Goal: Transaction & Acquisition: Purchase product/service

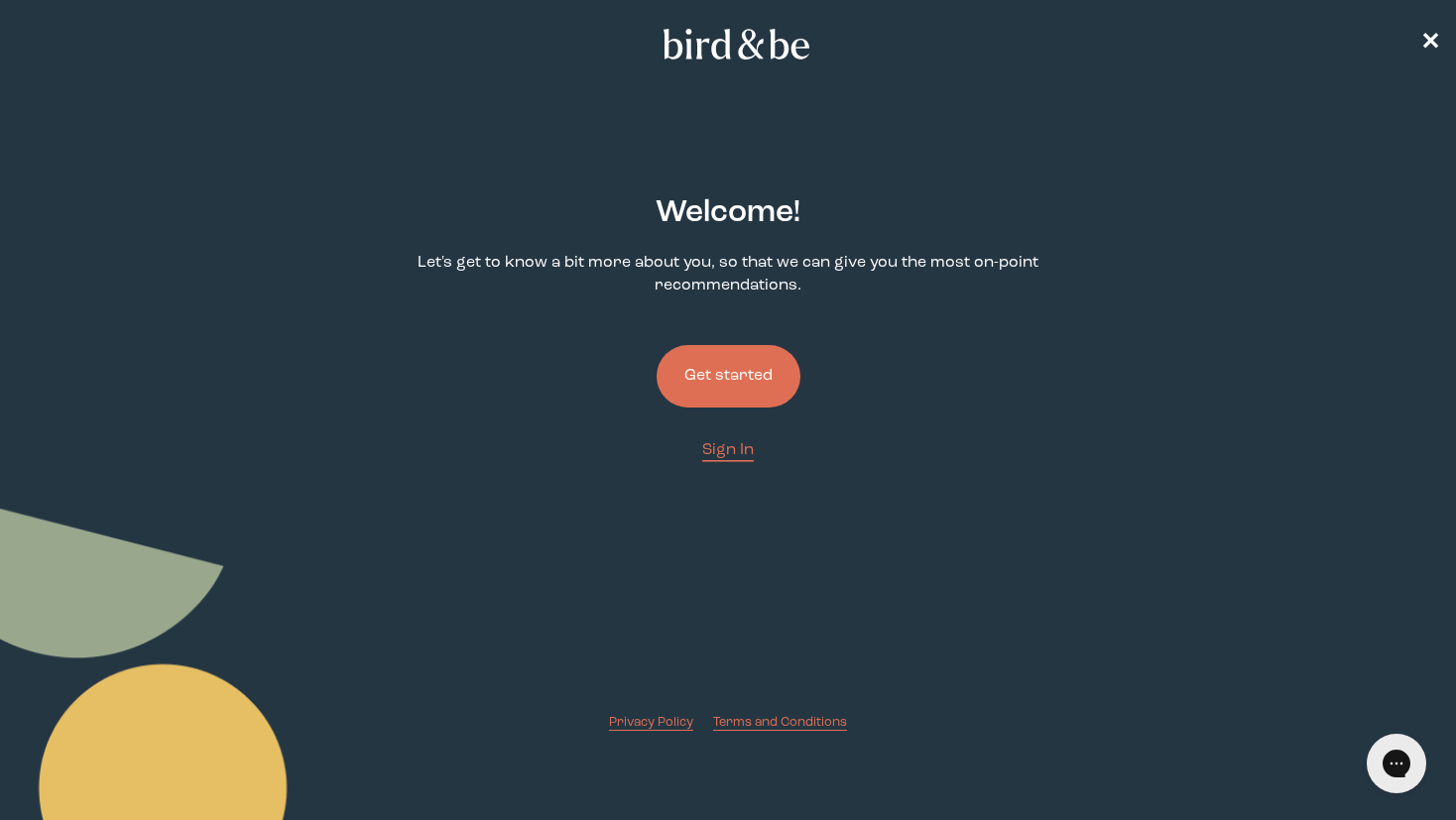
click at [722, 379] on button "Get started" at bounding box center [728, 376] width 144 height 62
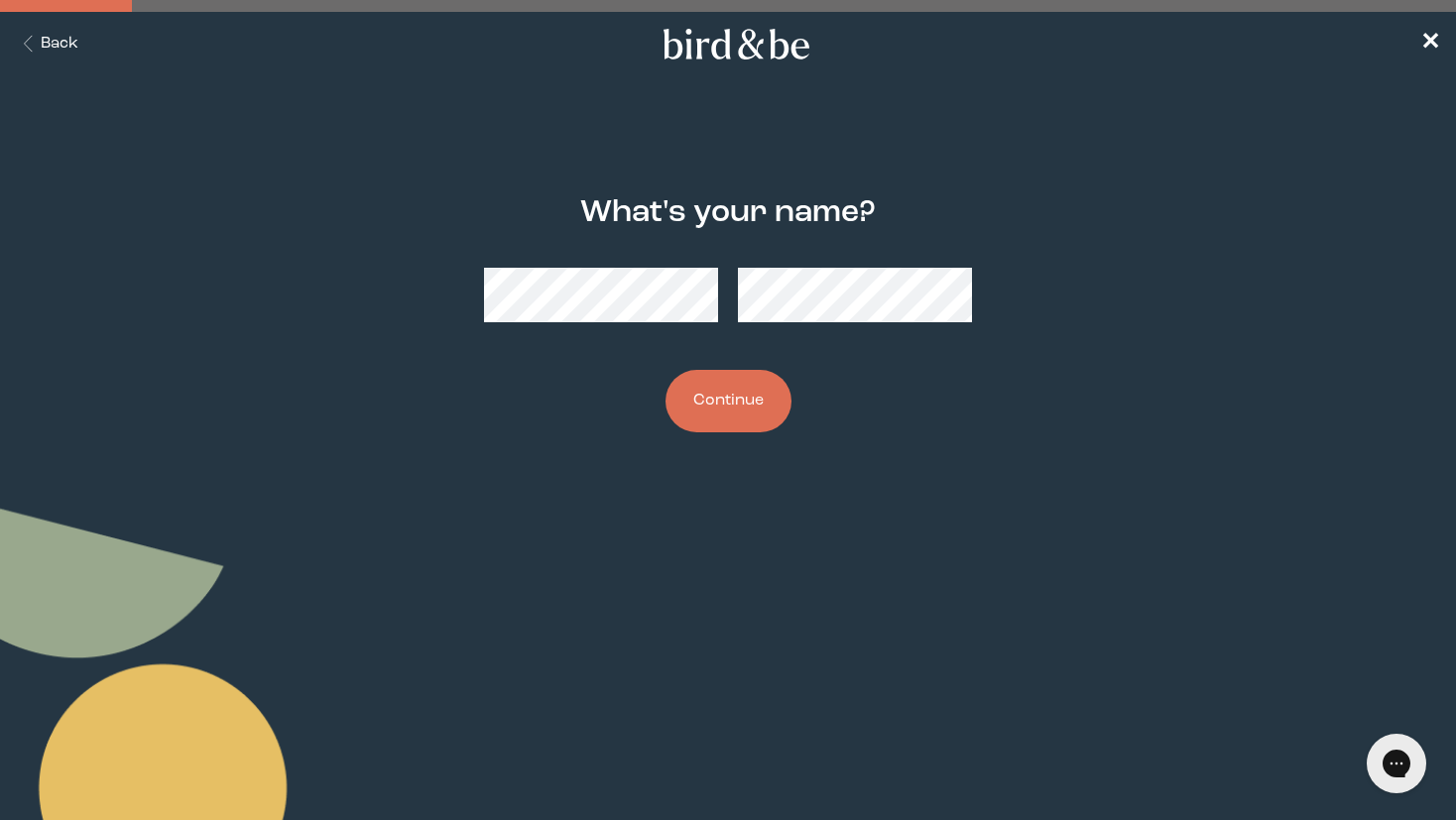
click at [711, 398] on button "Continue" at bounding box center [728, 401] width 126 height 62
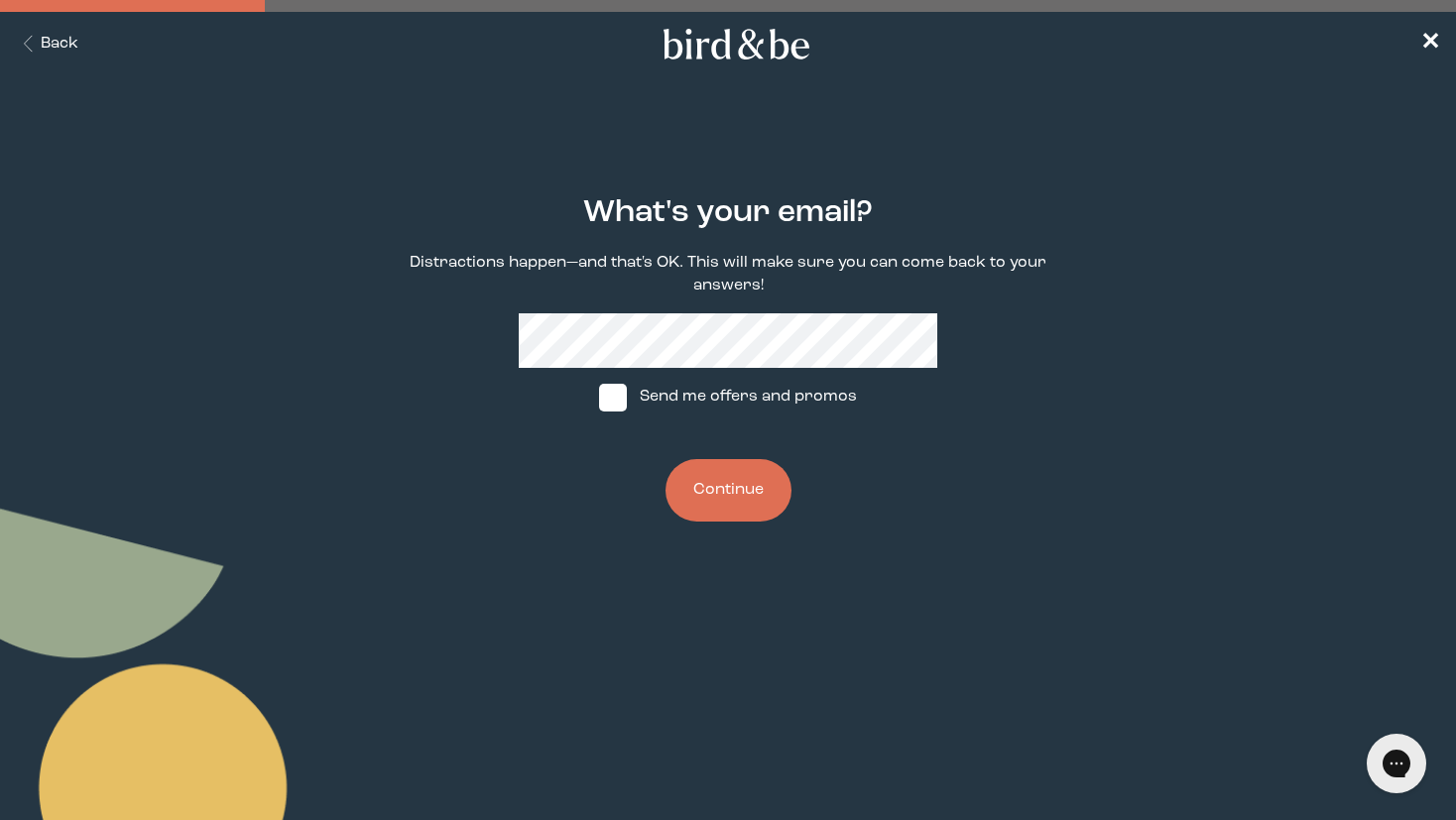
click at [725, 480] on button "Continue" at bounding box center [728, 490] width 126 height 62
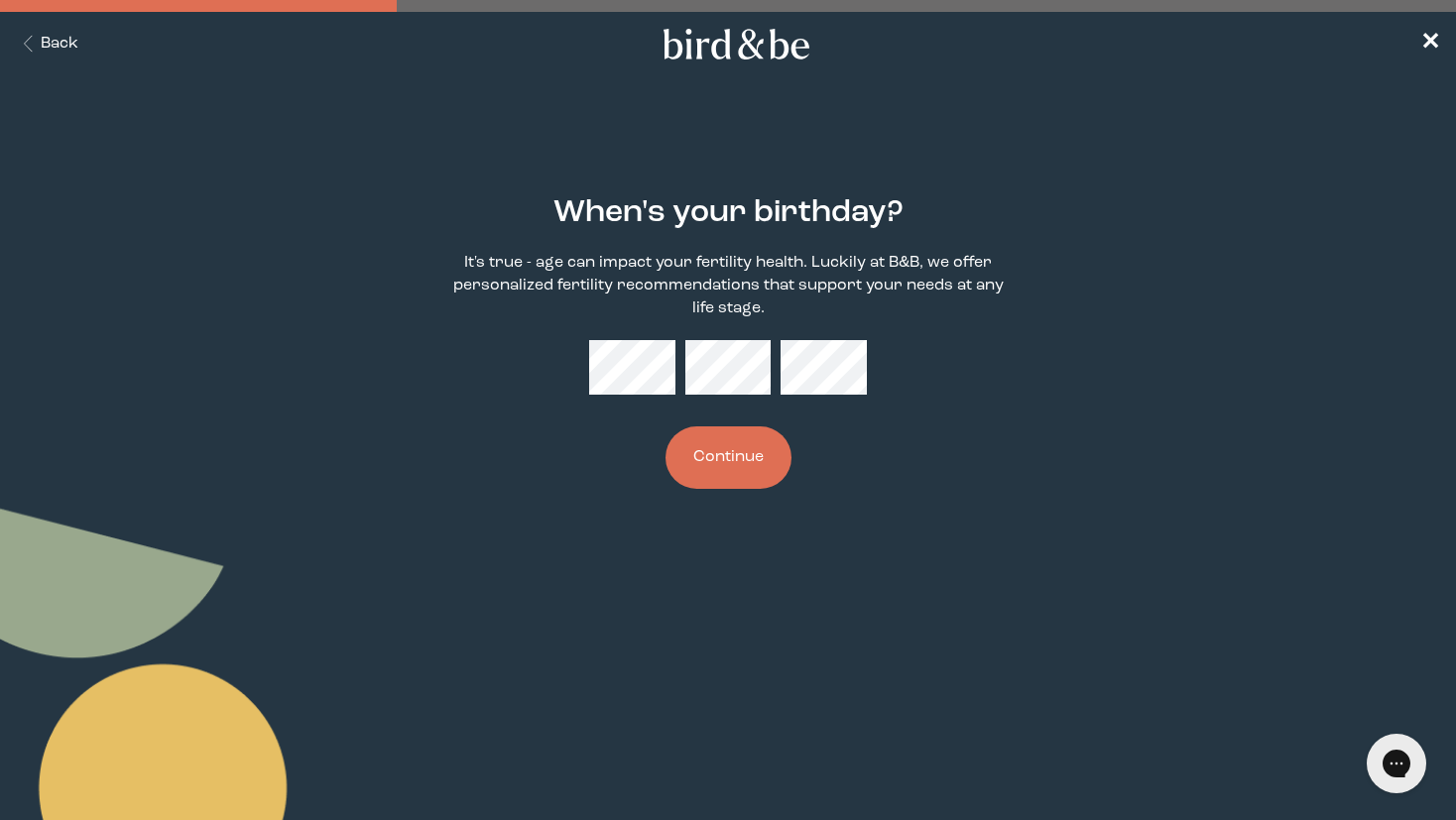
click at [724, 461] on button "Continue" at bounding box center [728, 457] width 126 height 62
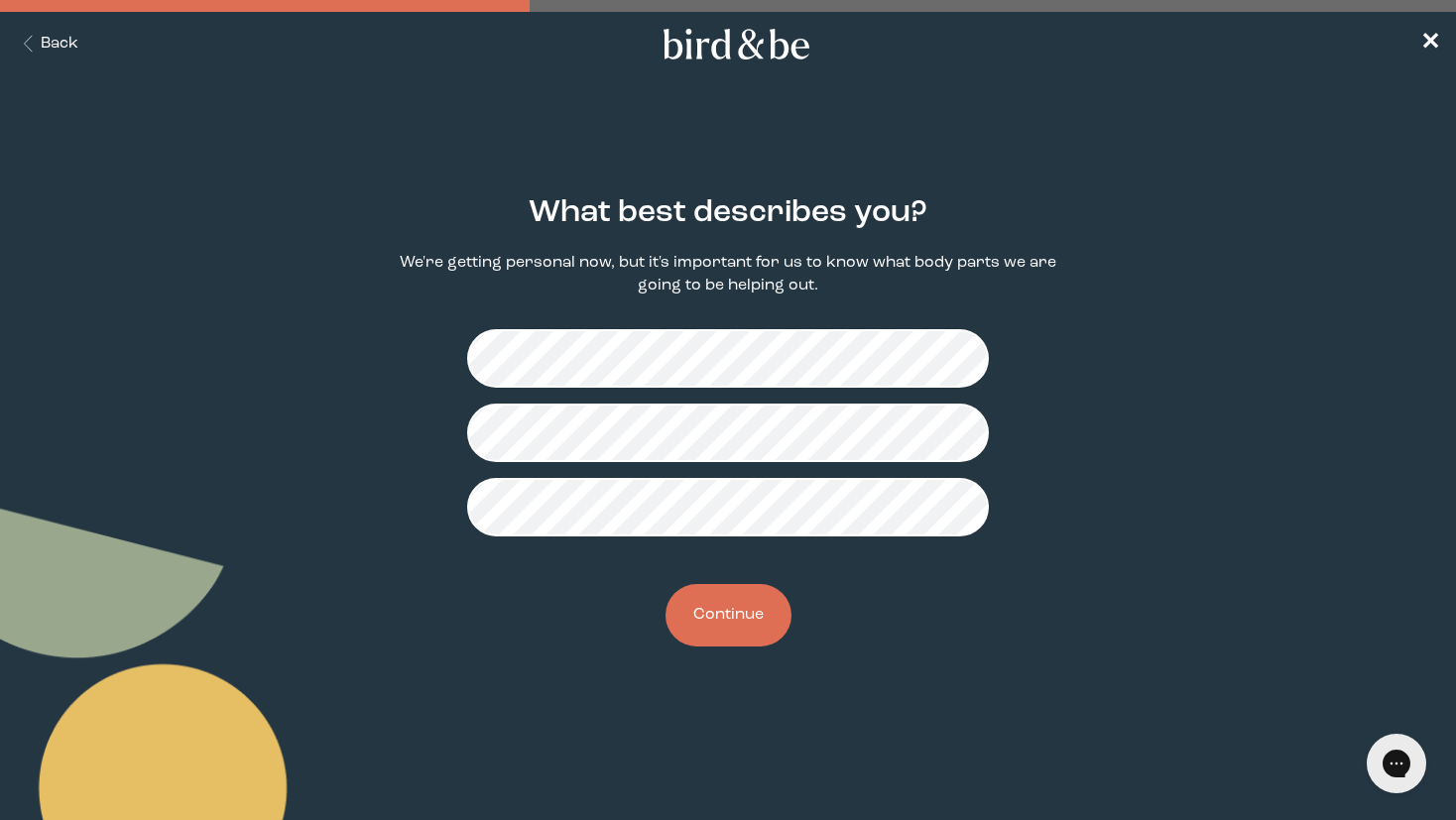
click at [715, 599] on button "Continue" at bounding box center [728, 615] width 126 height 62
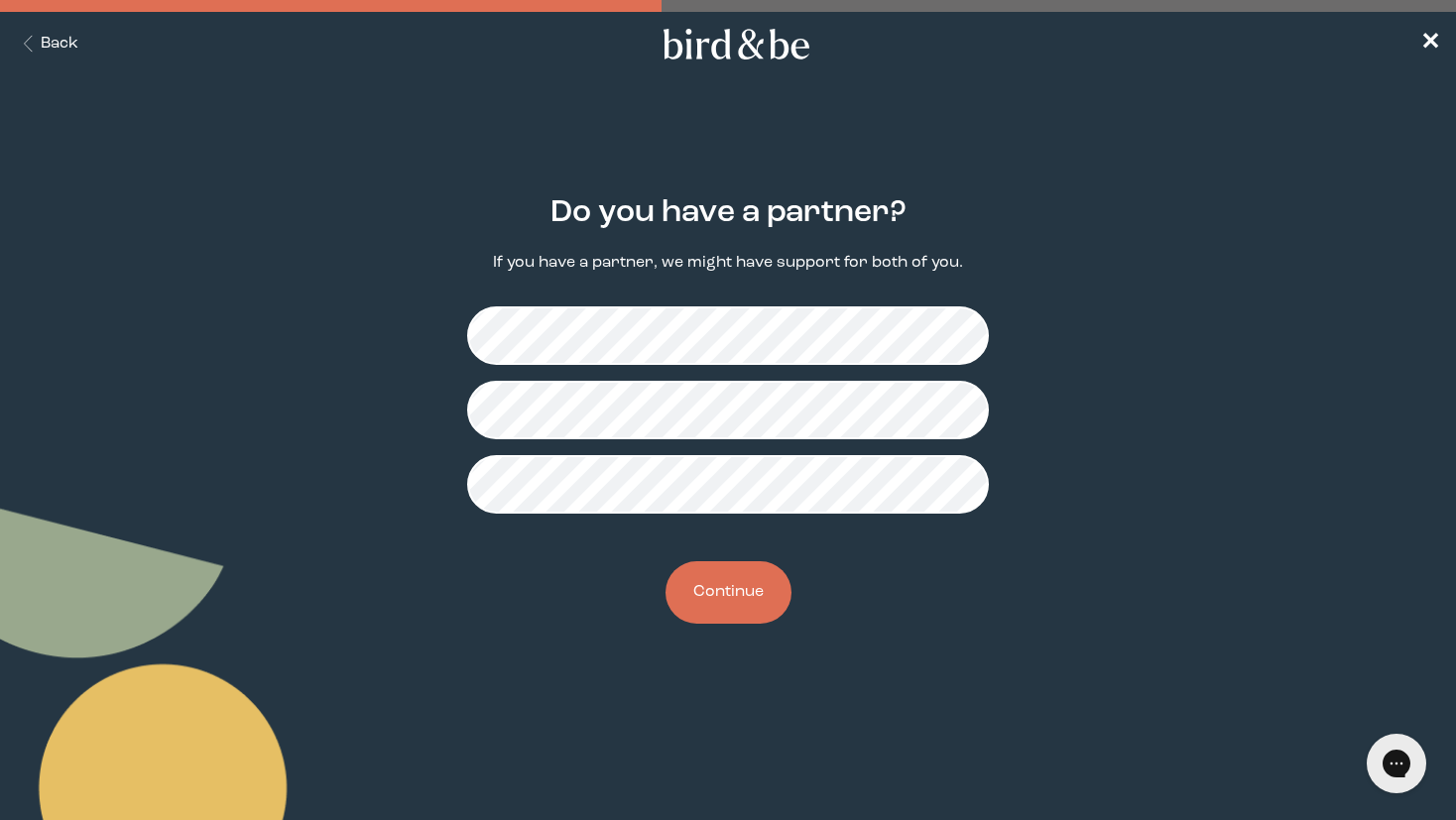
click at [731, 596] on button "Continue" at bounding box center [728, 592] width 126 height 62
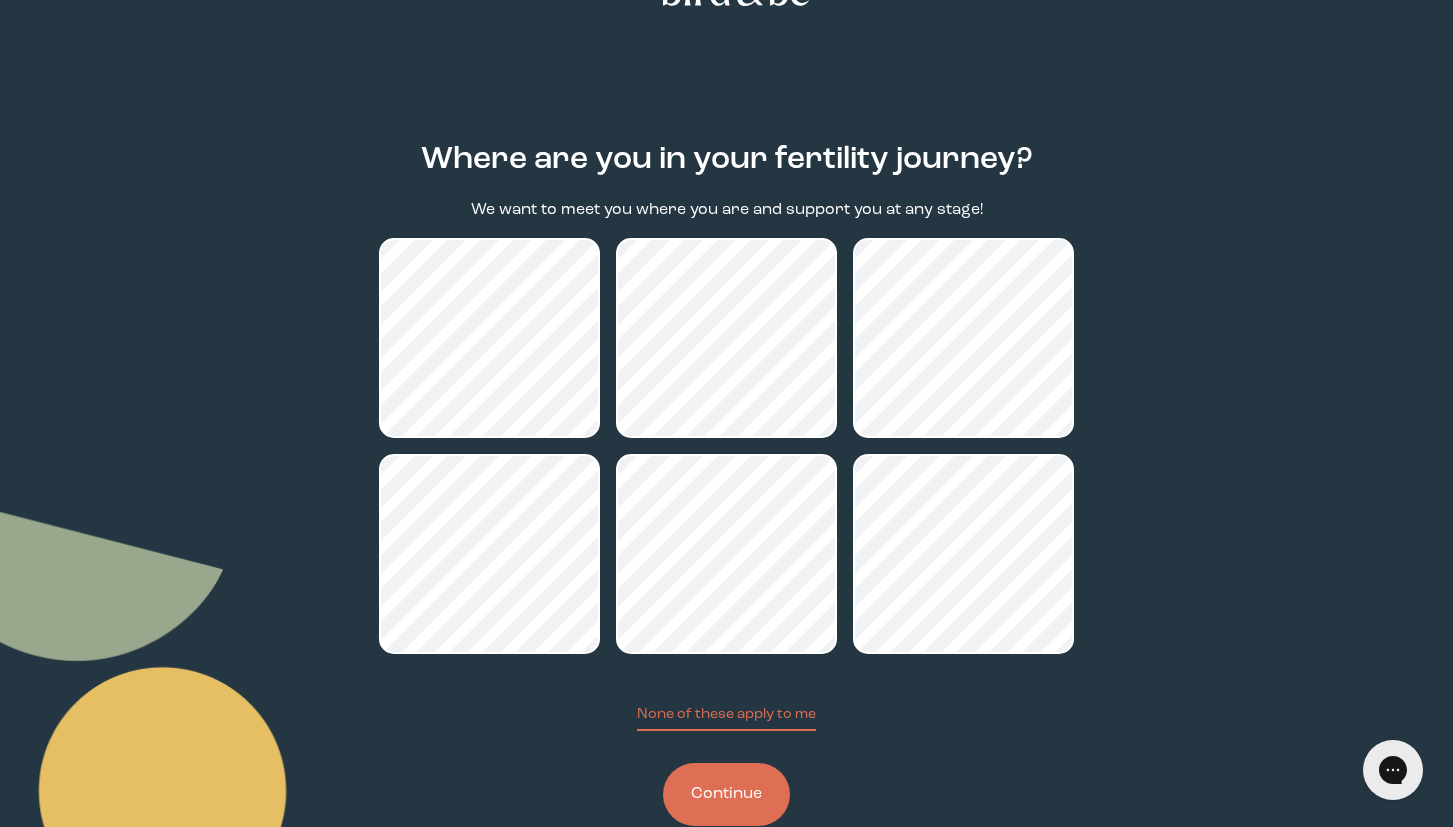
scroll to position [101, 0]
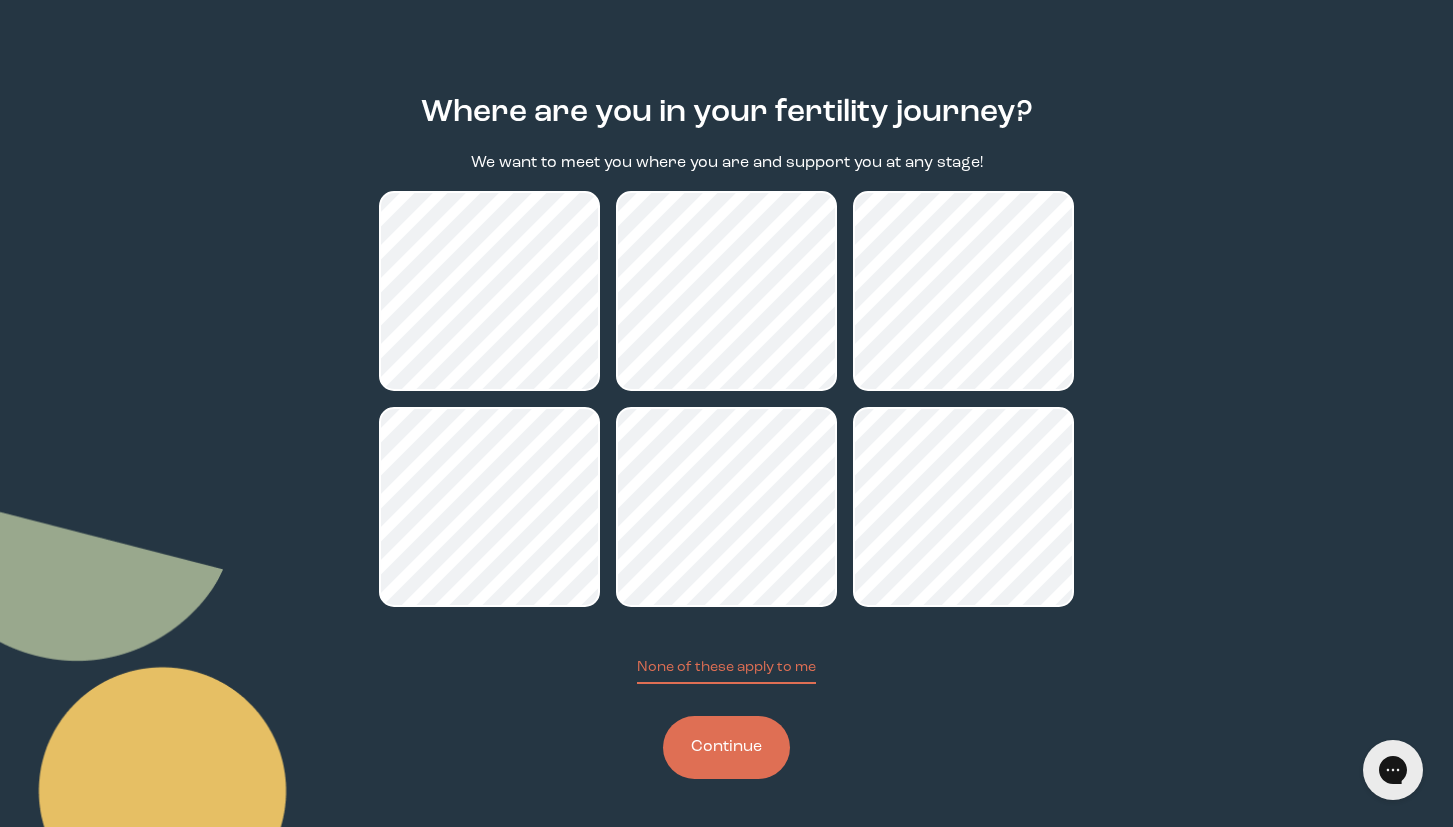
click at [724, 748] on button "Continue" at bounding box center [726, 747] width 127 height 63
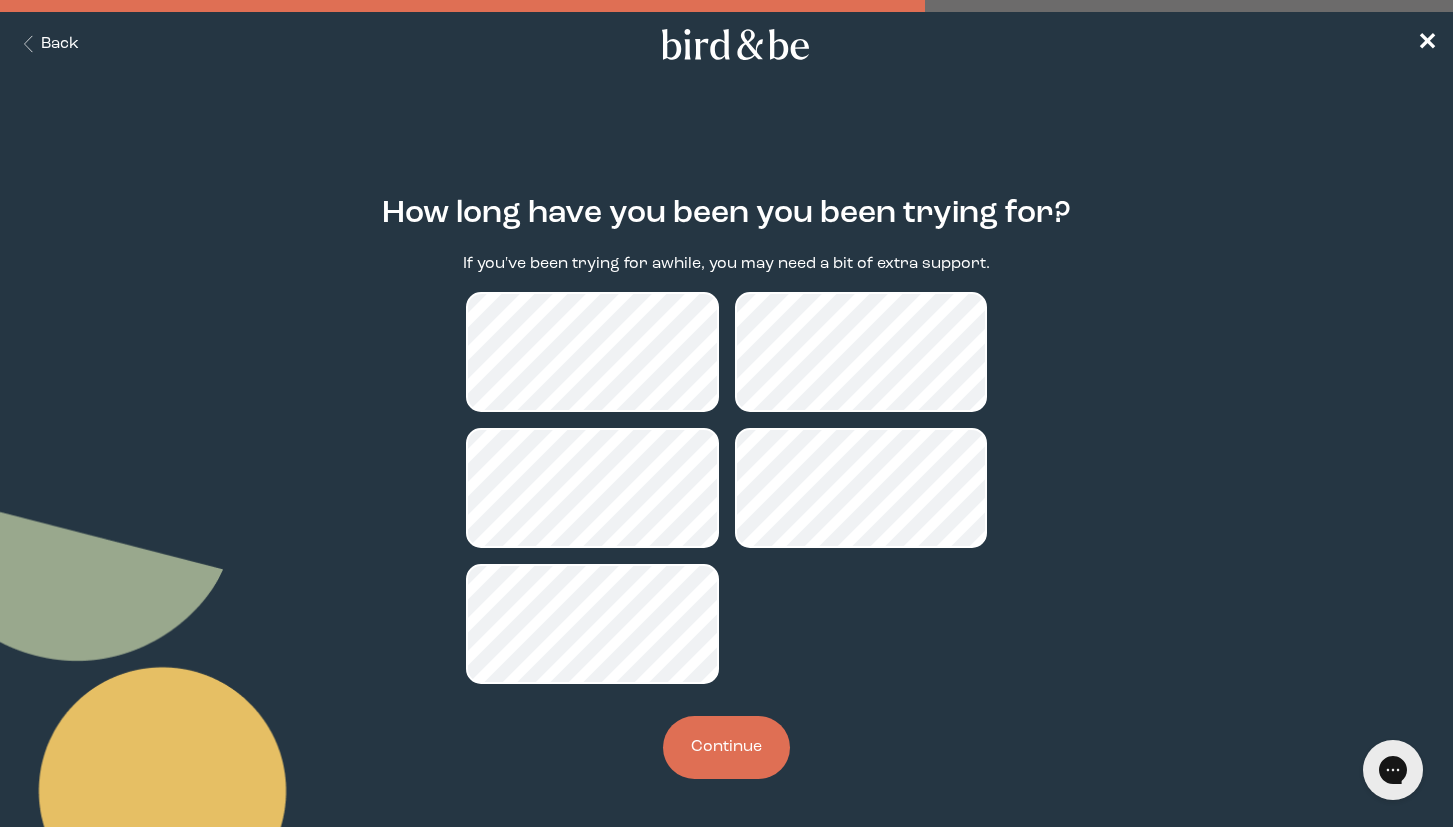
click at [695, 742] on button "Continue" at bounding box center [726, 747] width 127 height 63
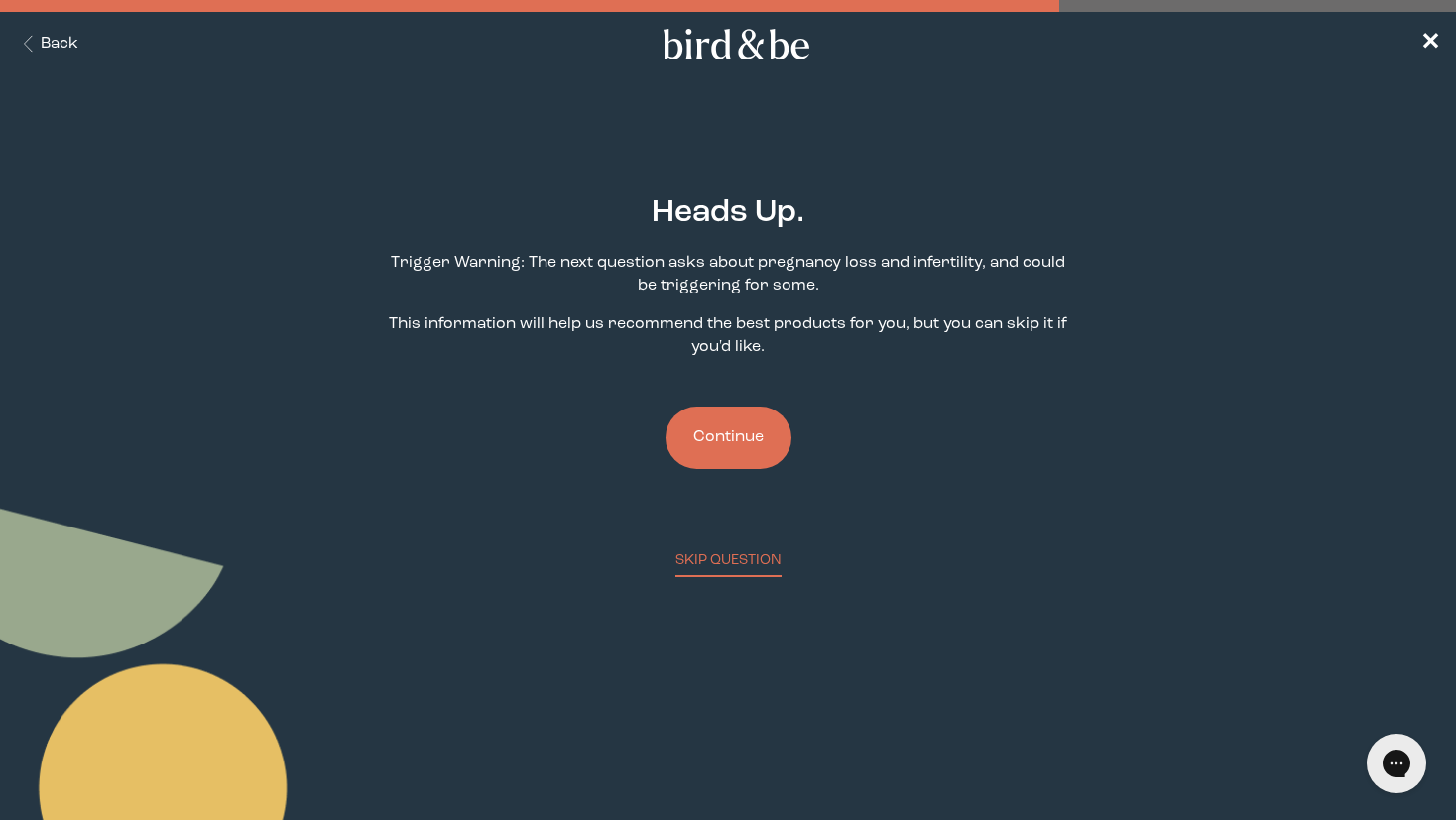
click at [730, 432] on button "Continue" at bounding box center [728, 437] width 126 height 62
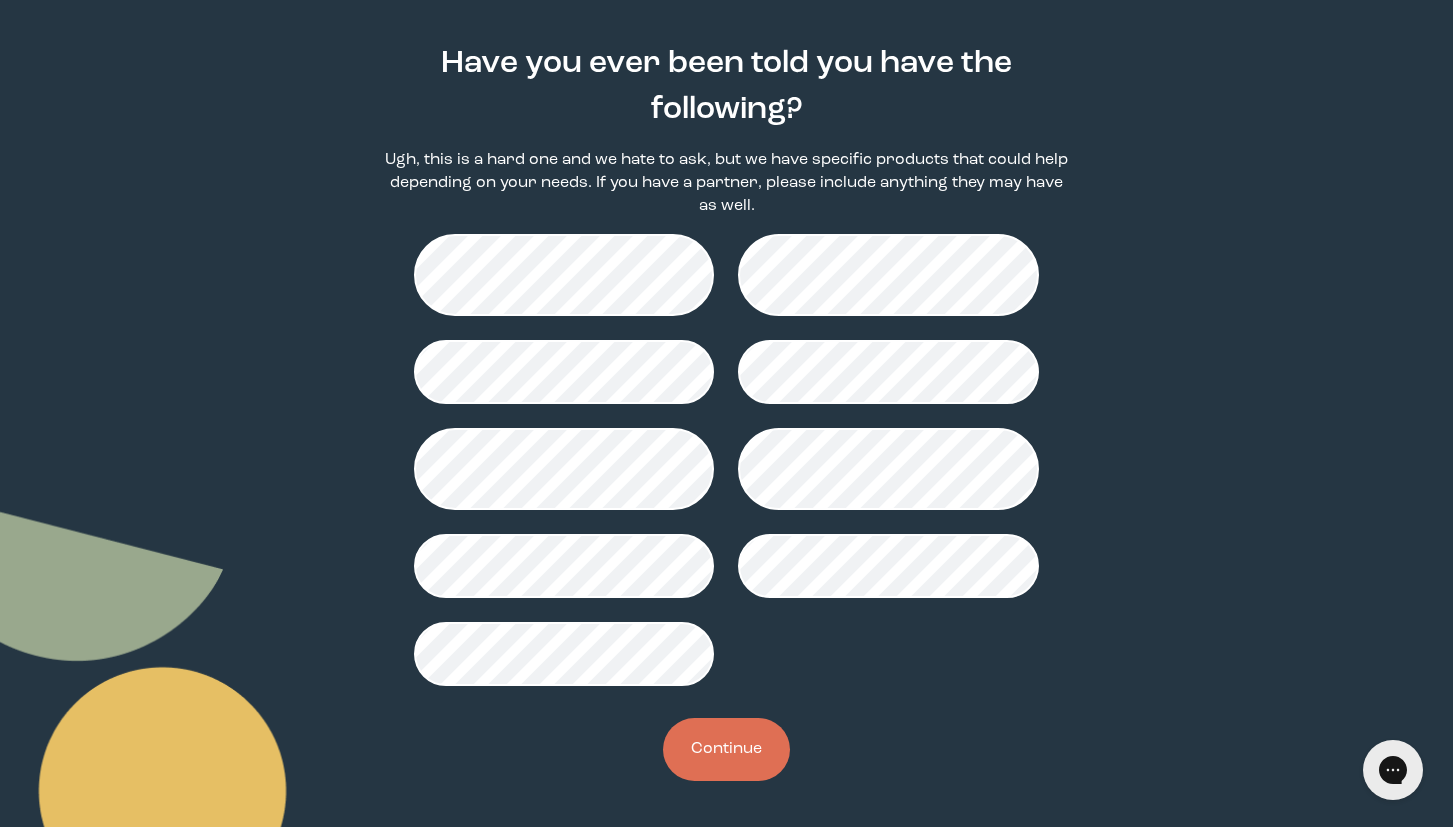
scroll to position [152, 0]
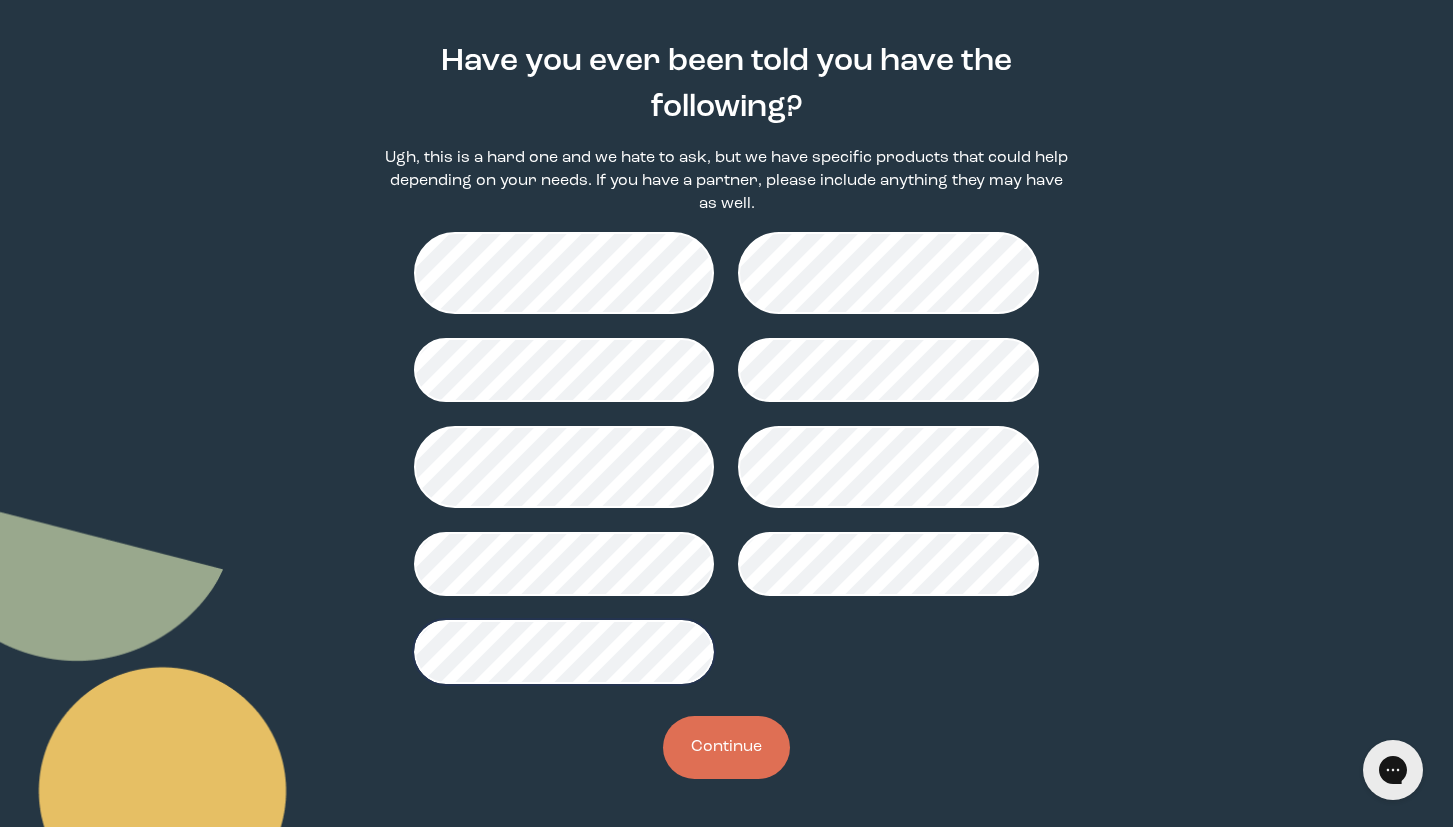
click at [714, 730] on button "Continue" at bounding box center [726, 747] width 127 height 63
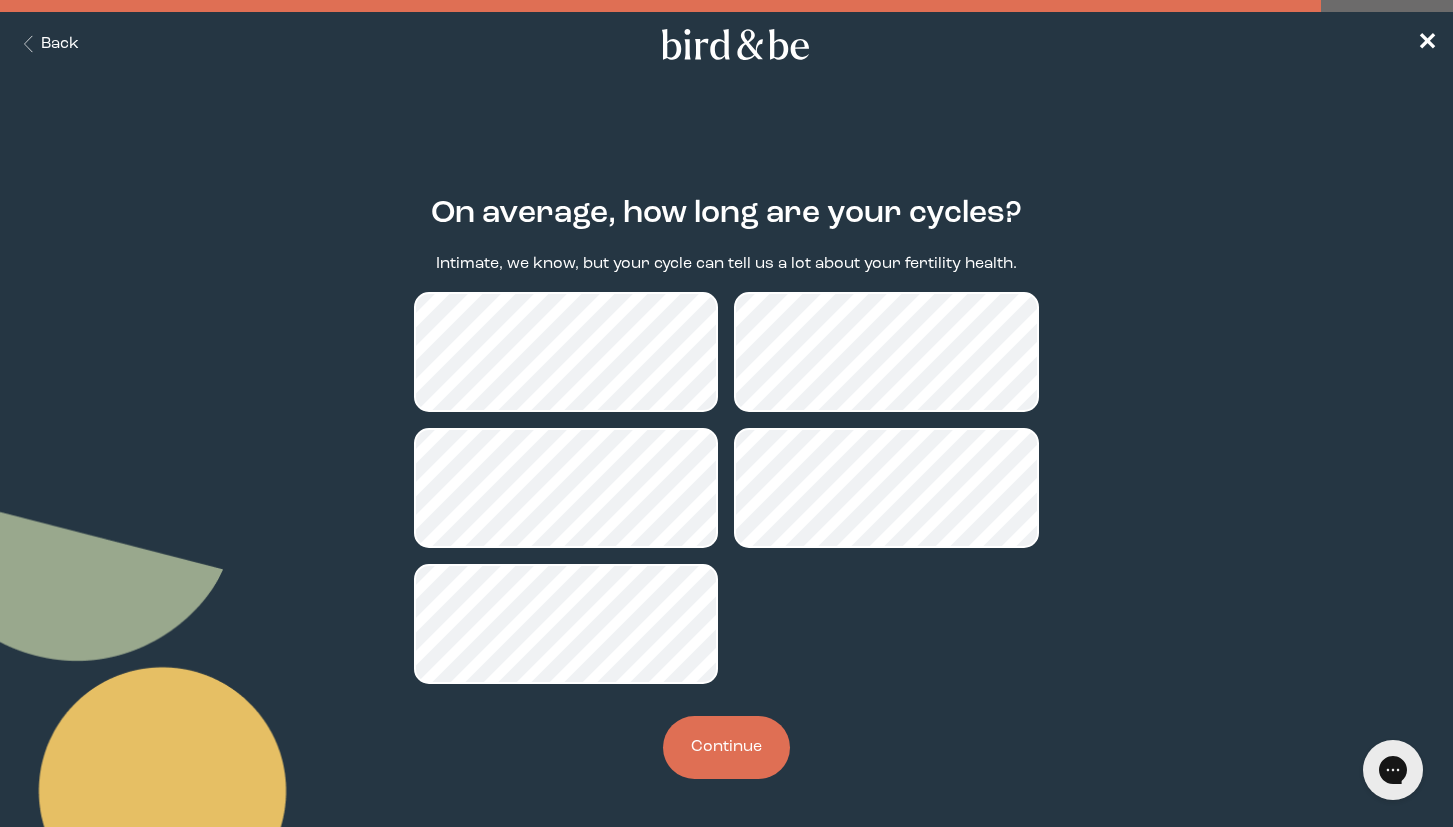
click at [747, 750] on button "Continue" at bounding box center [726, 747] width 127 height 63
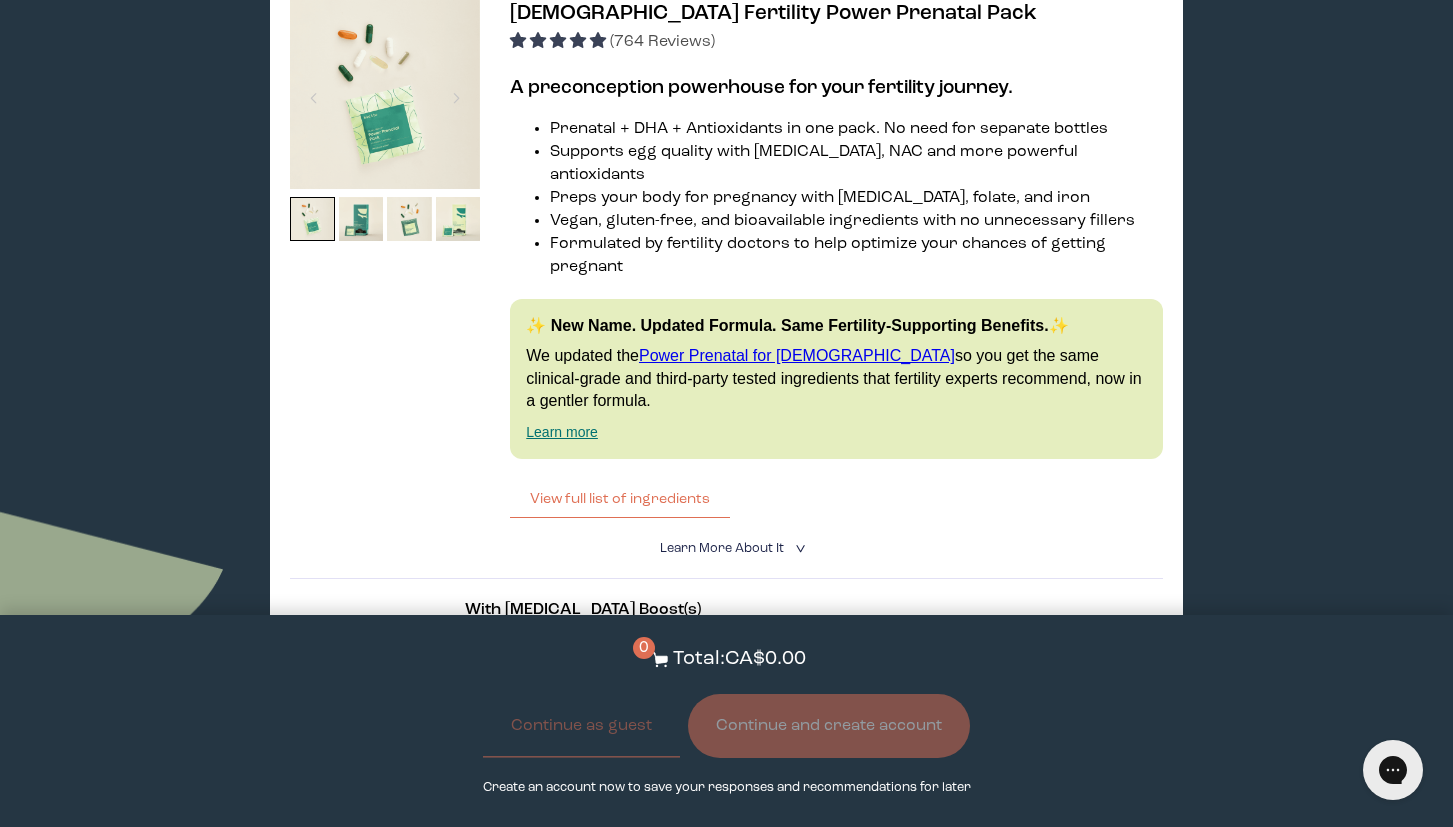
scroll to position [4999, 0]
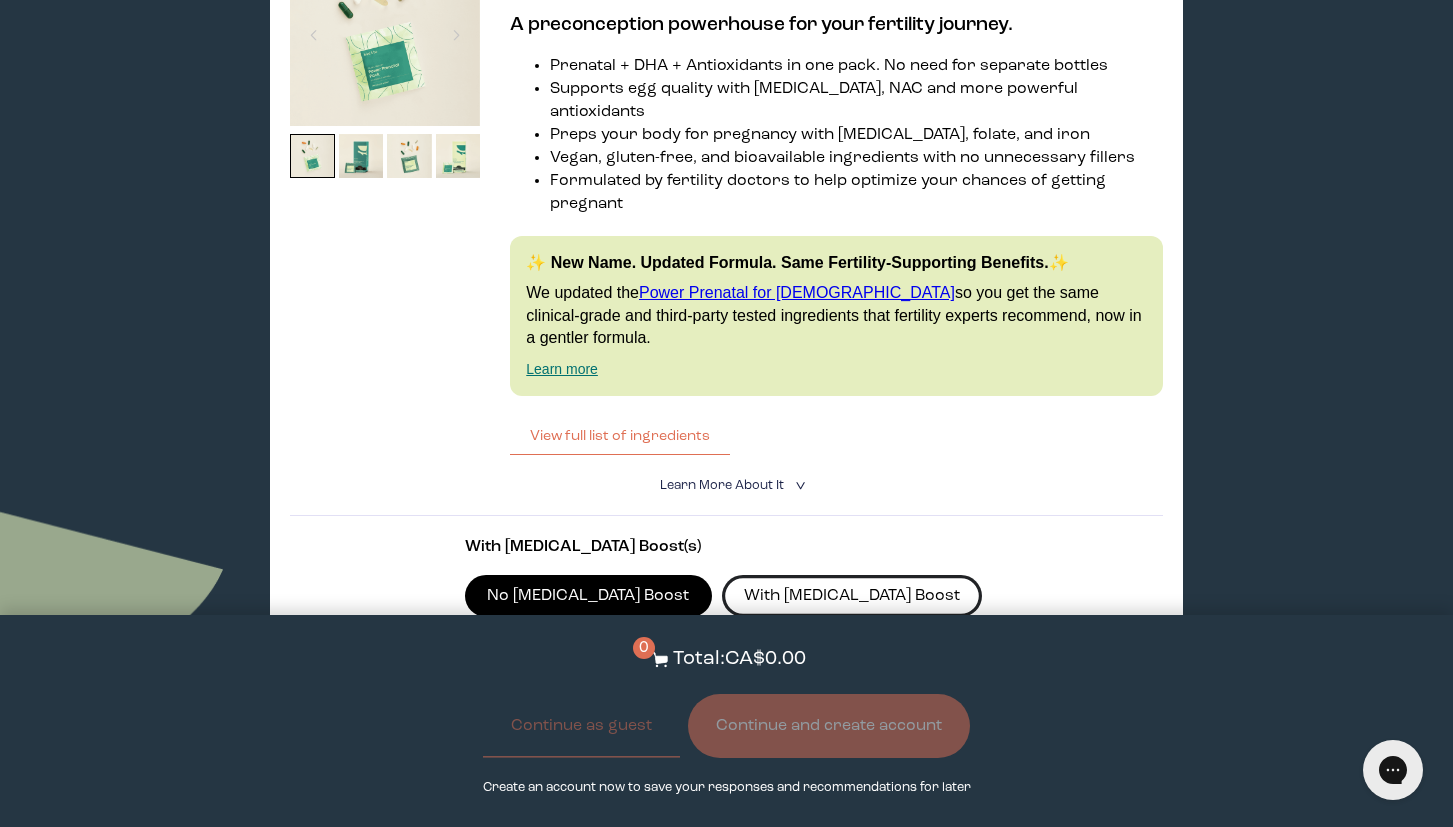
click at [722, 575] on label "With [MEDICAL_DATA] Boost" at bounding box center [852, 596] width 261 height 42
click at [0, 0] on input "With [MEDICAL_DATA] Boost" at bounding box center [0, 0] width 0 height 0
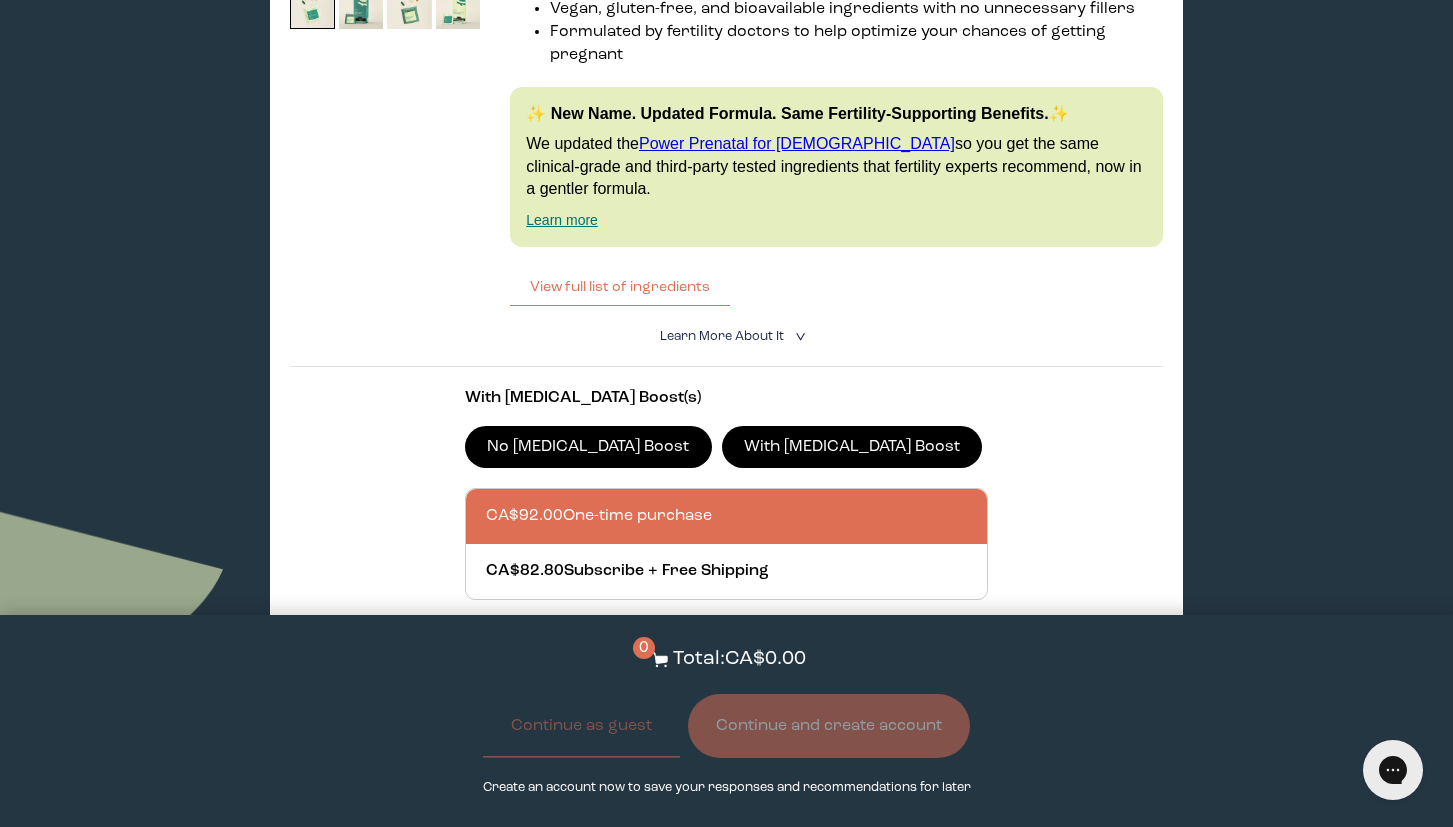
scroll to position [5199, 0]
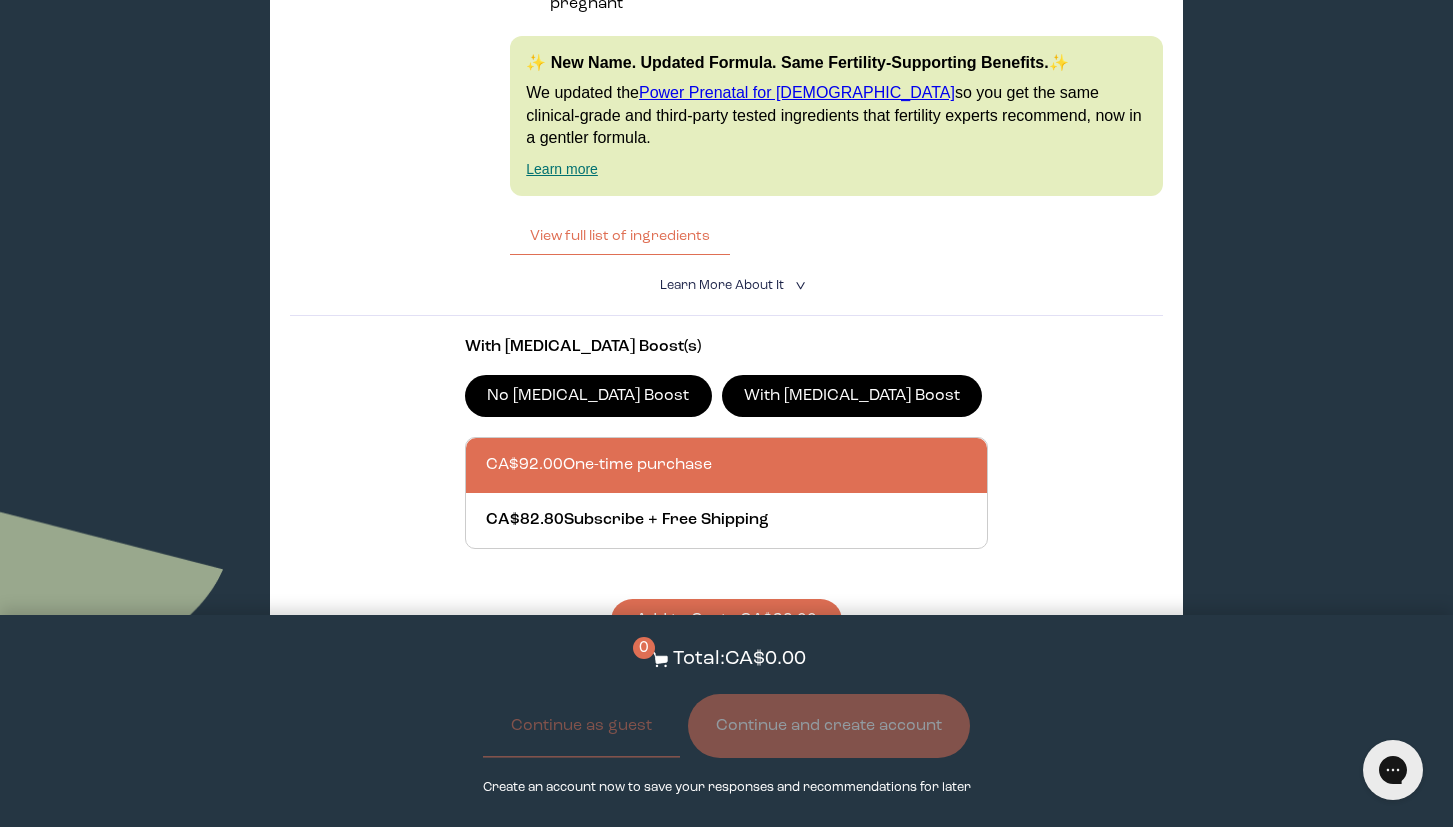
click at [549, 375] on label "No [MEDICAL_DATA] Boost" at bounding box center [588, 396] width 247 height 42
click at [0, 0] on input "No [MEDICAL_DATA] Boost" at bounding box center [0, 0] width 0 height 0
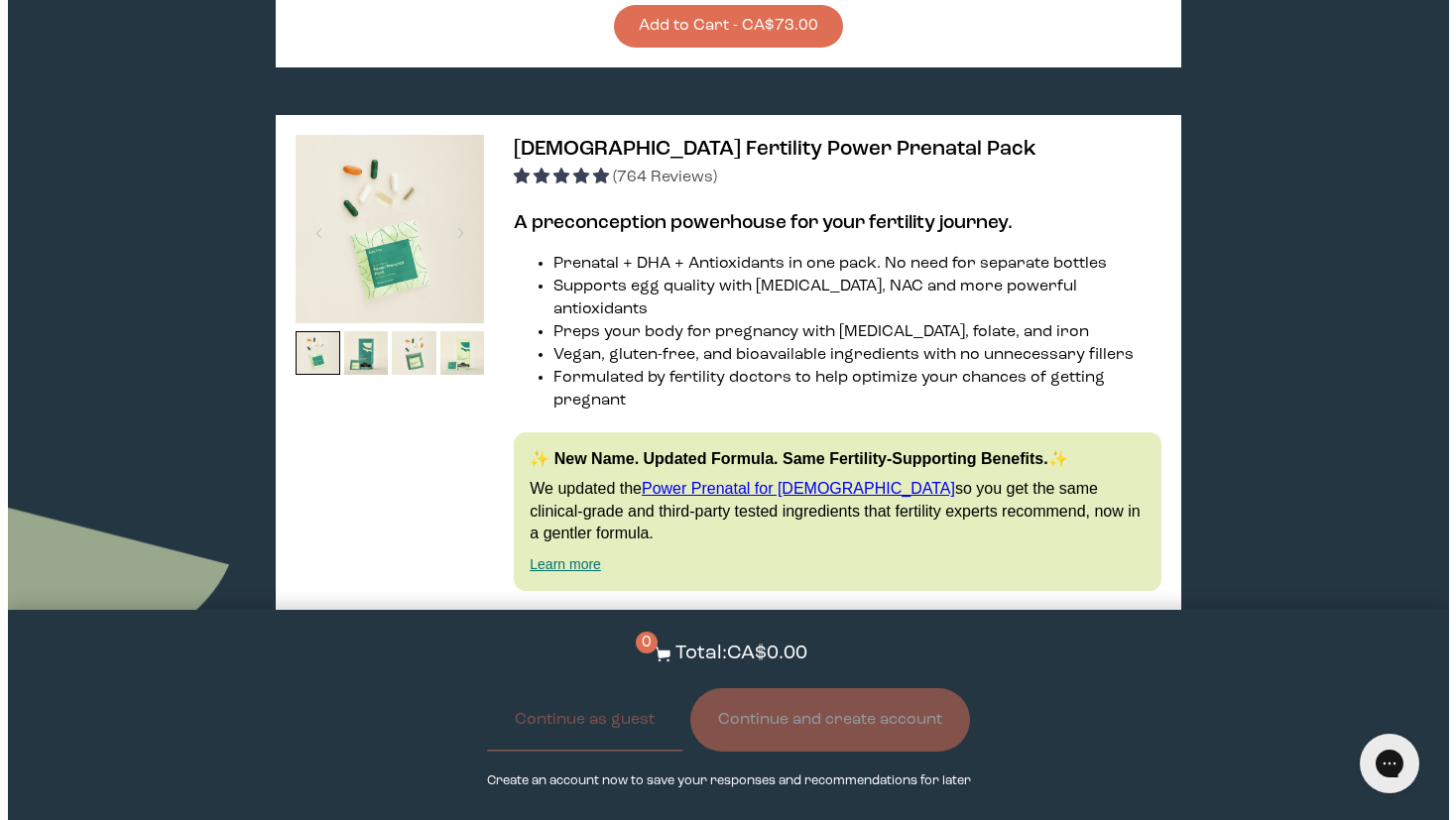
scroll to position [4858, 0]
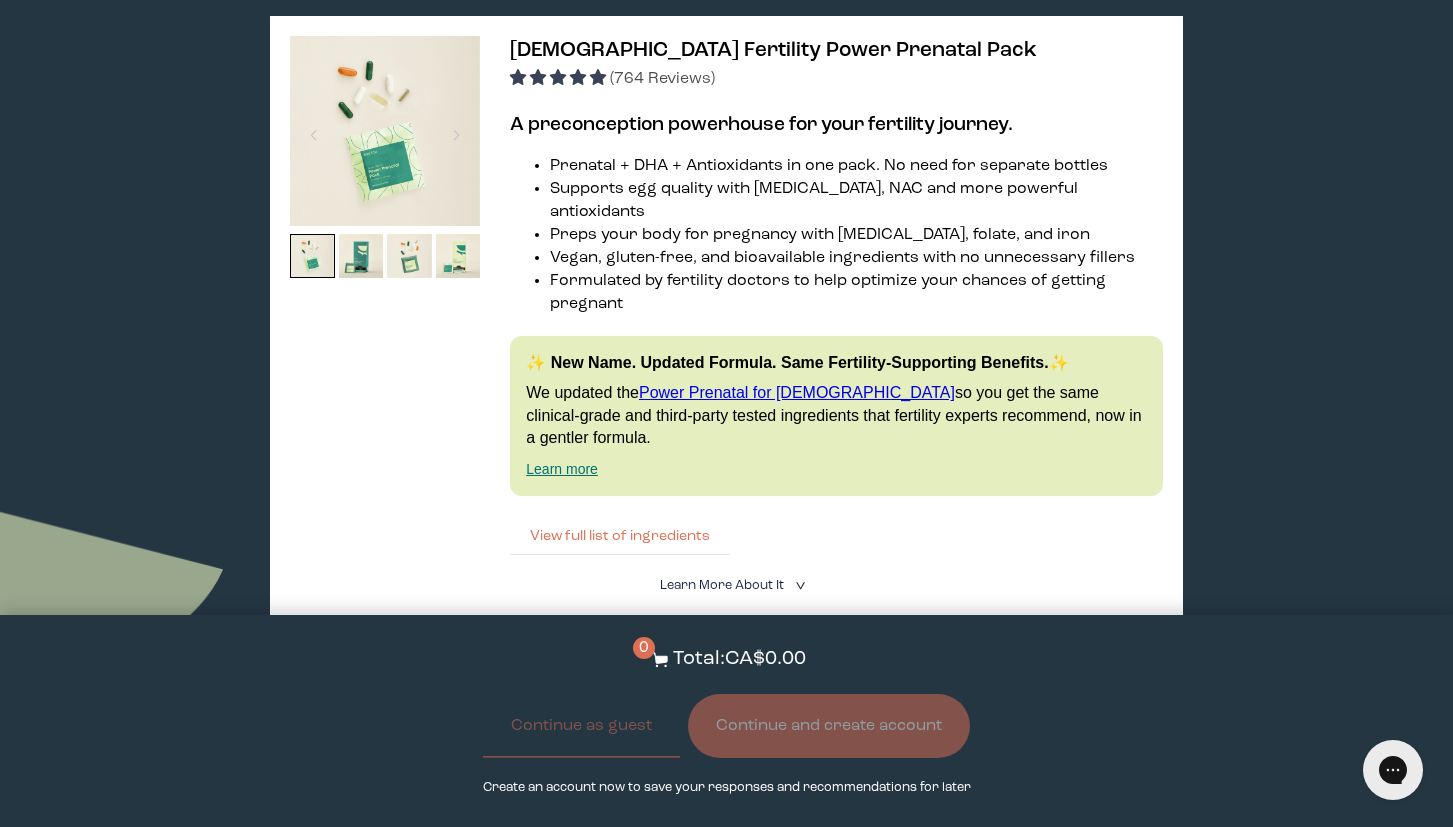
click at [591, 516] on button "View full list of ingredients" at bounding box center [620, 536] width 220 height 40
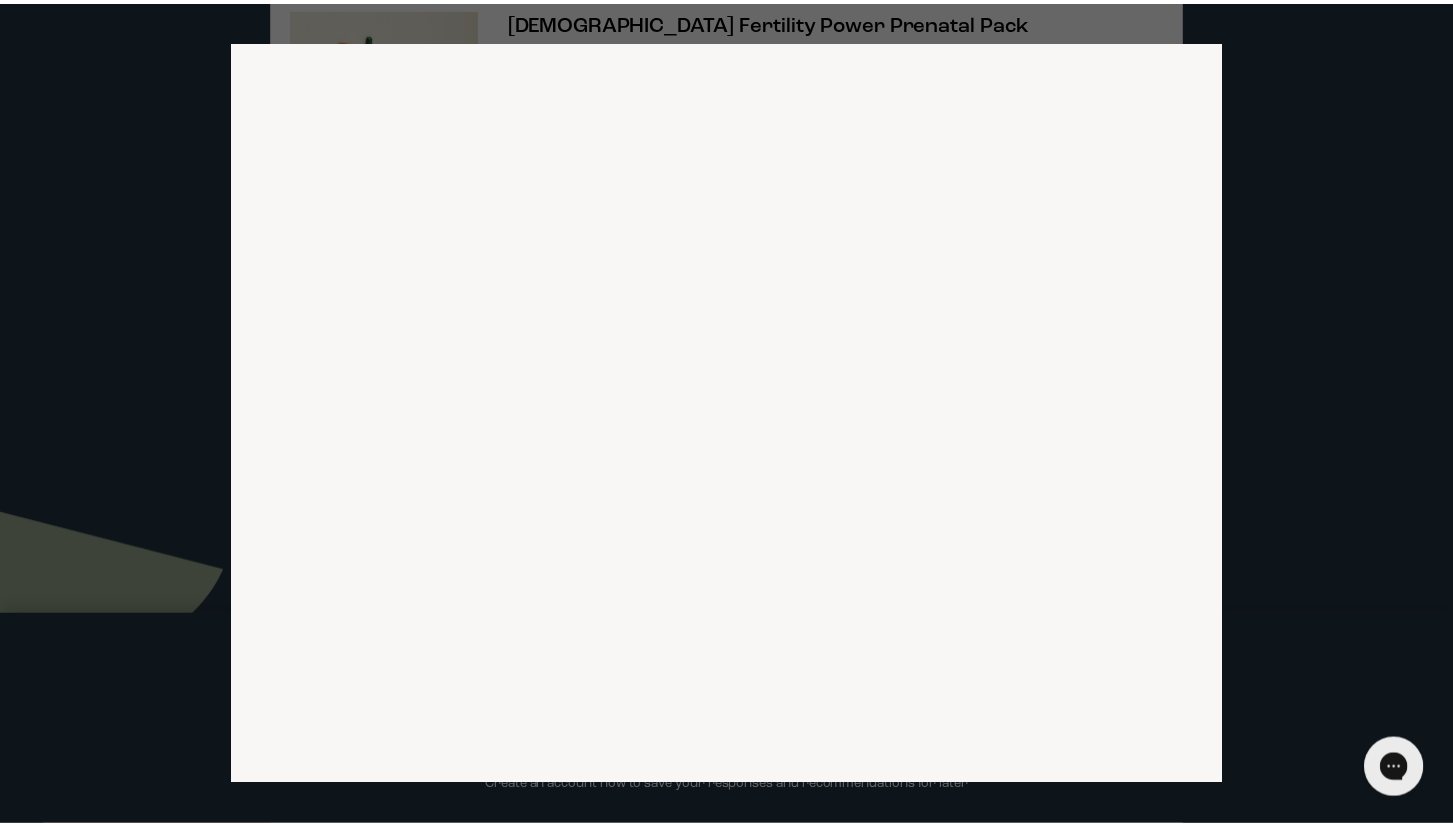
scroll to position [2399, 1136]
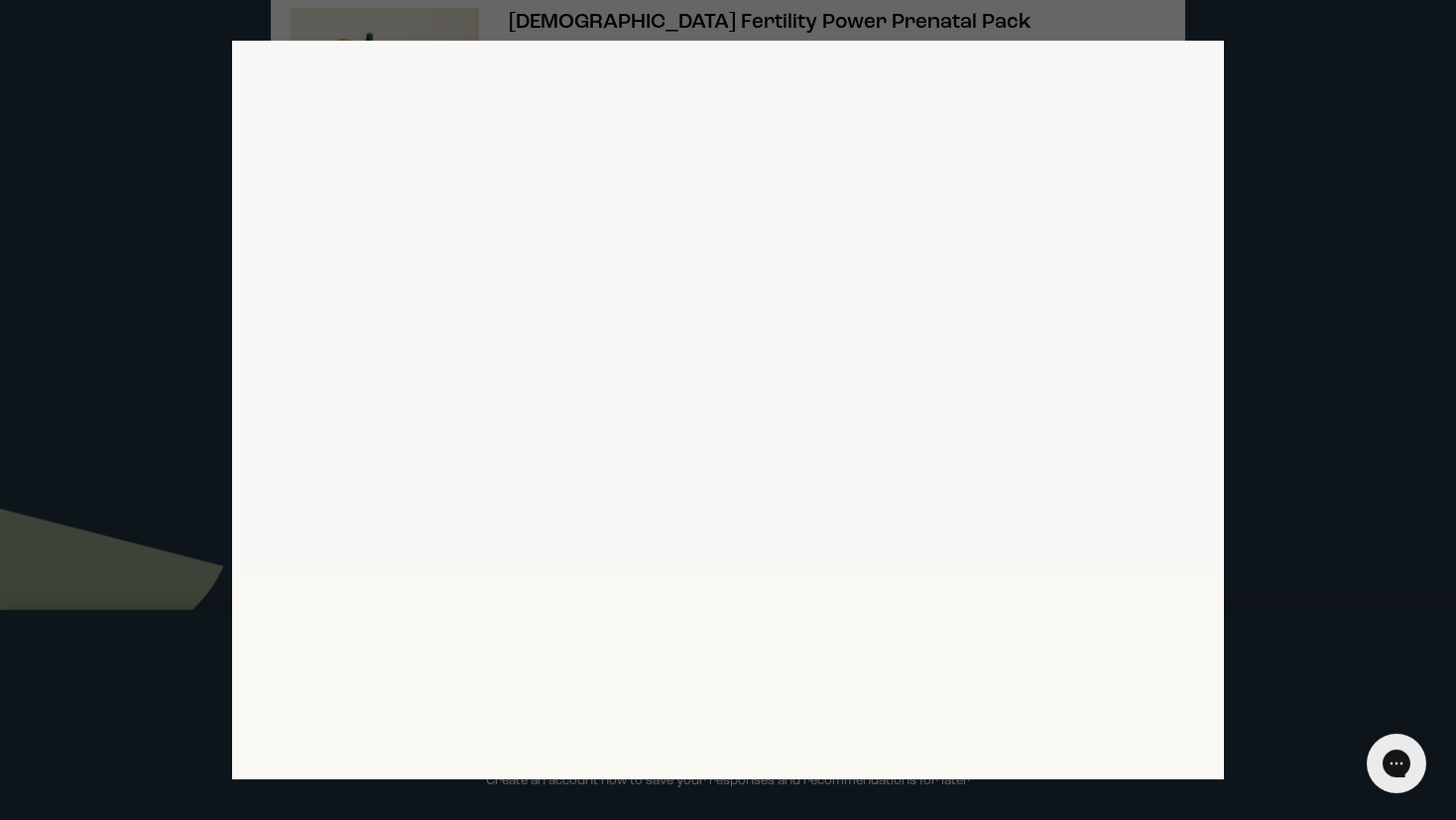
click at [1328, 96] on div at bounding box center [728, 410] width 1456 height 820
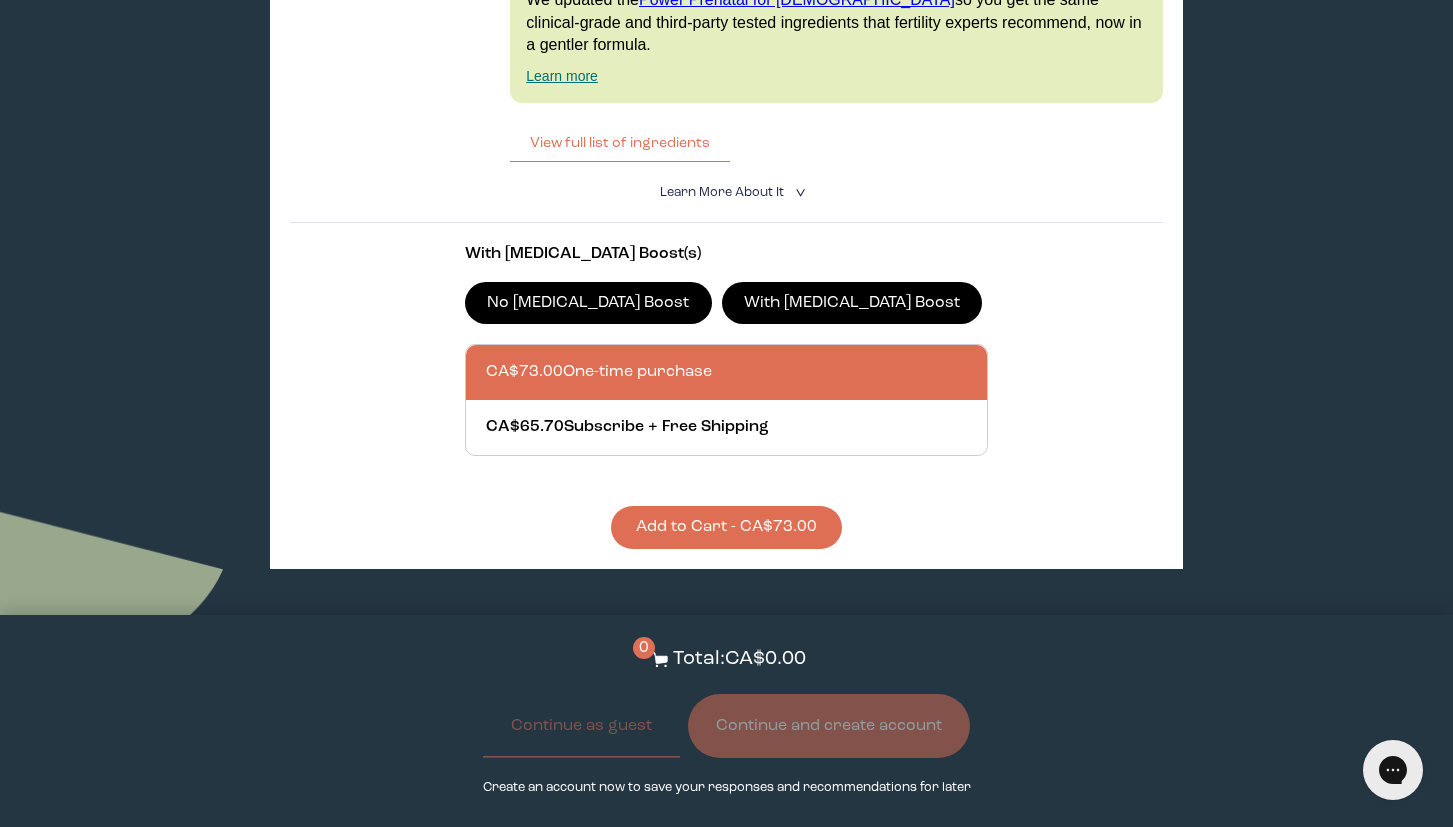
scroll to position [5299, 0]
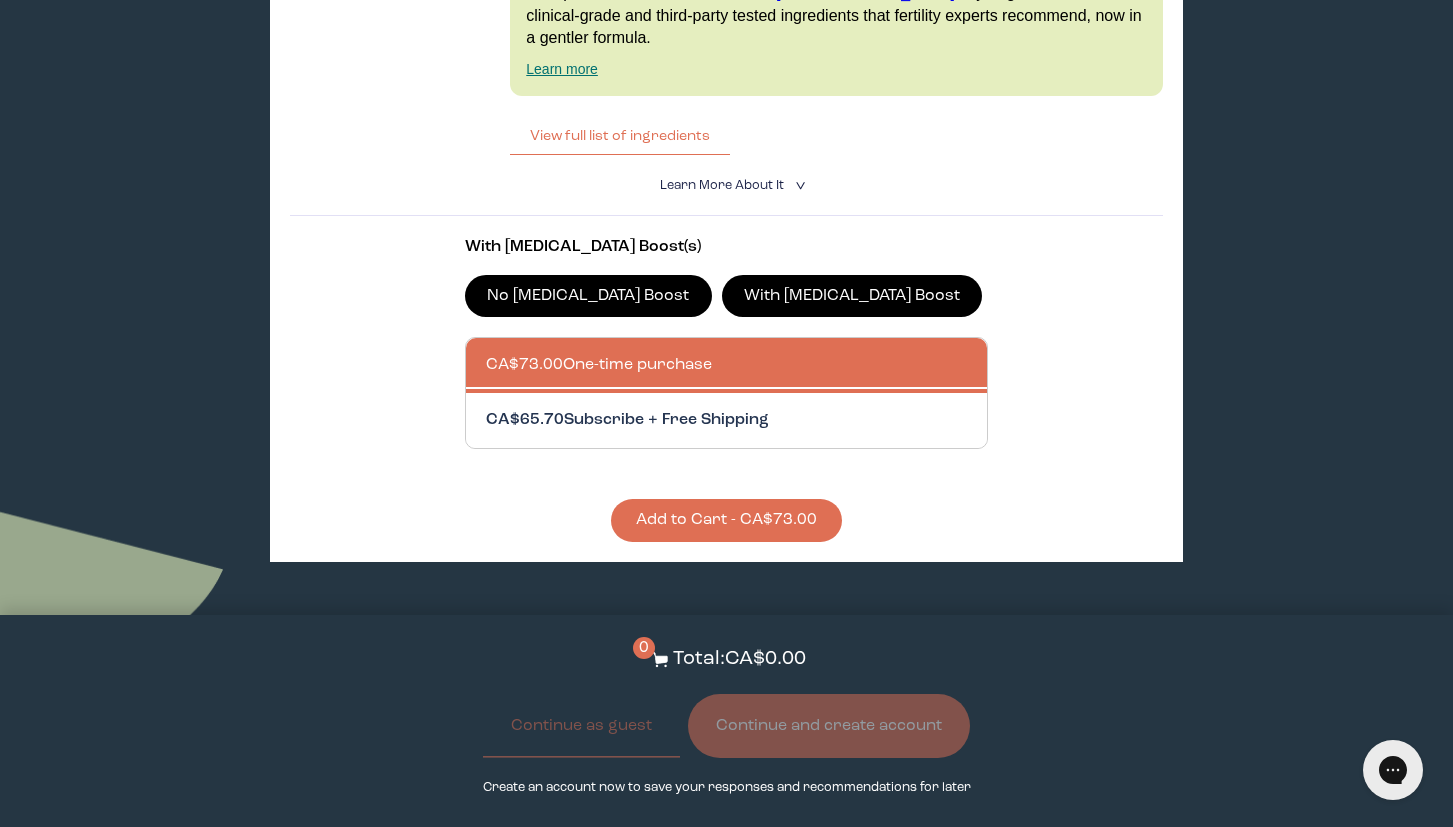
click at [628, 393] on div at bounding box center [746, 420] width 521 height 55
click at [486, 408] on input "CA$65.70 Subscribe + Free Shipping" at bounding box center [485, 408] width 1 height 1
radio input "true"
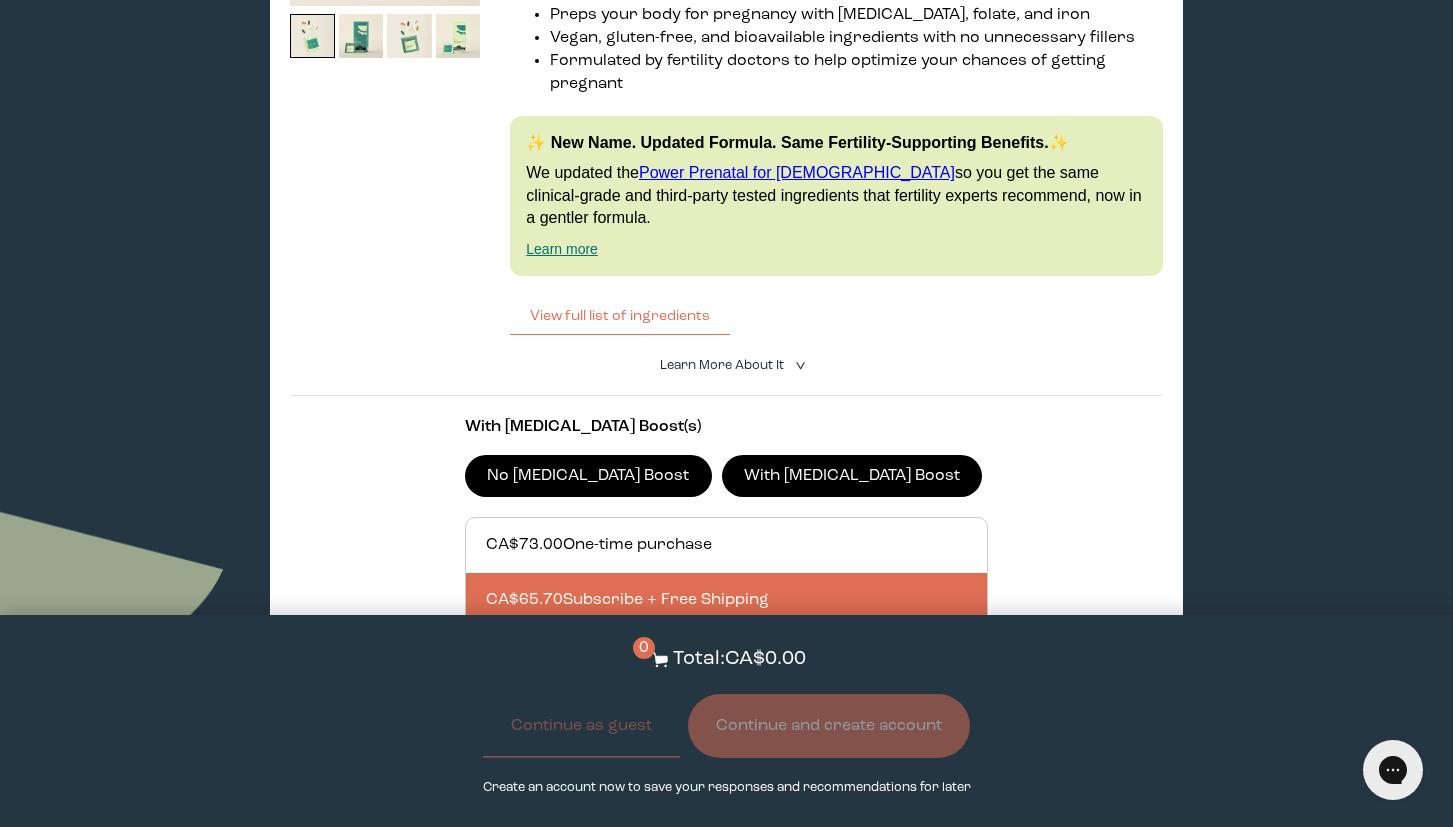
scroll to position [5099, 0]
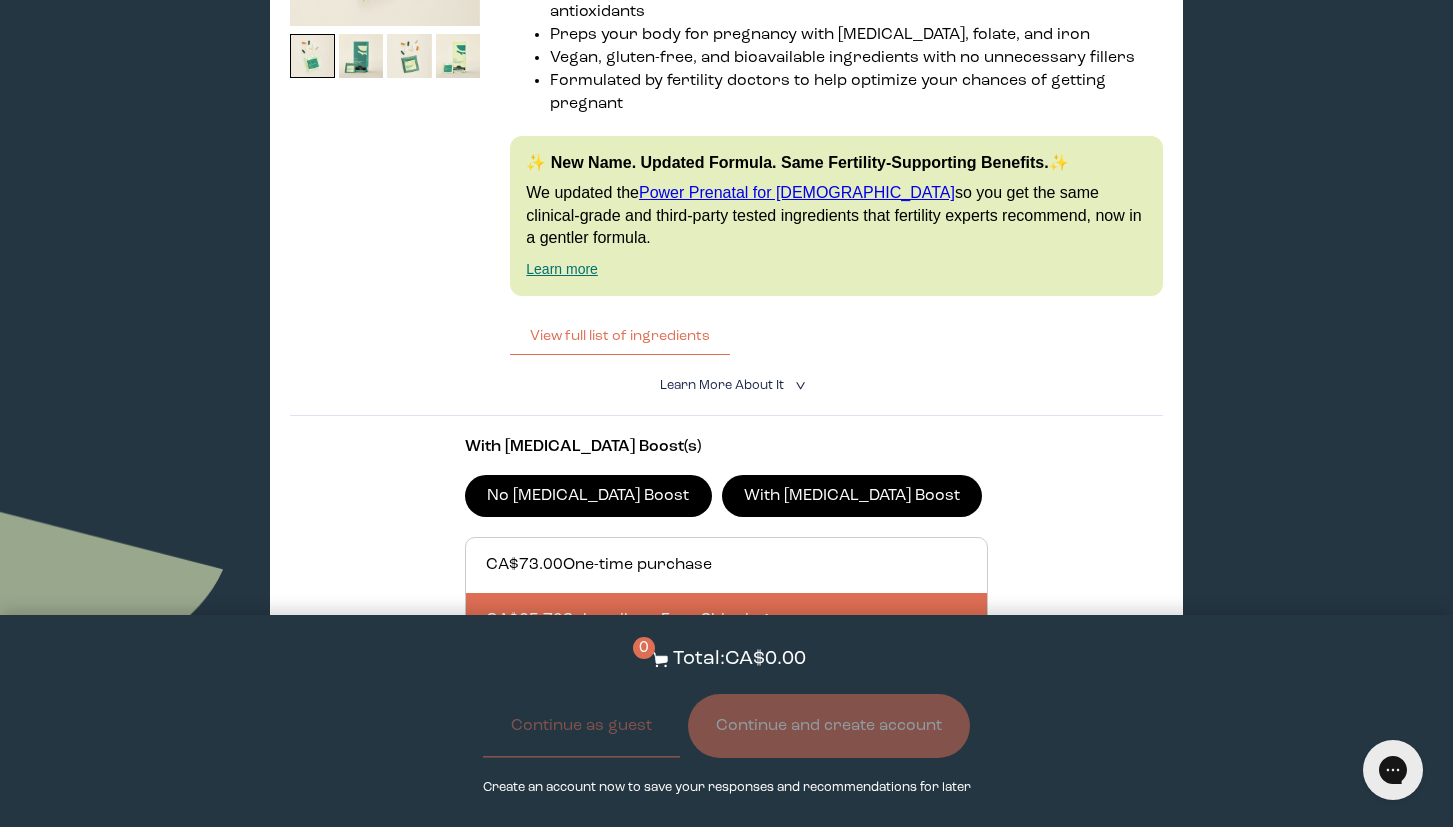
click at [769, 475] on label "With [MEDICAL_DATA] Boost" at bounding box center [852, 496] width 261 height 42
click at [0, 0] on input "With [MEDICAL_DATA] Boost" at bounding box center [0, 0] width 0 height 0
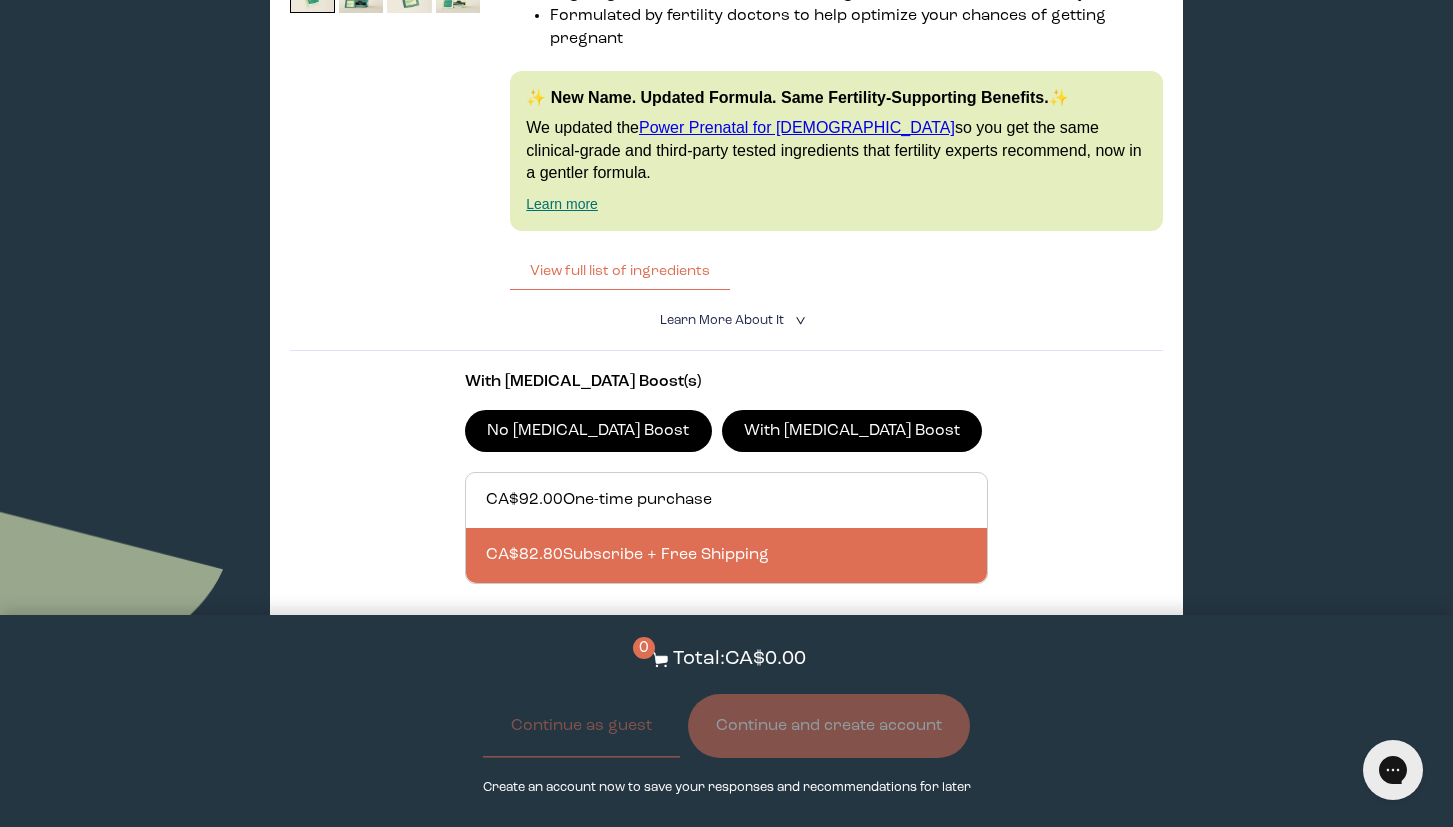
scroll to position [5199, 0]
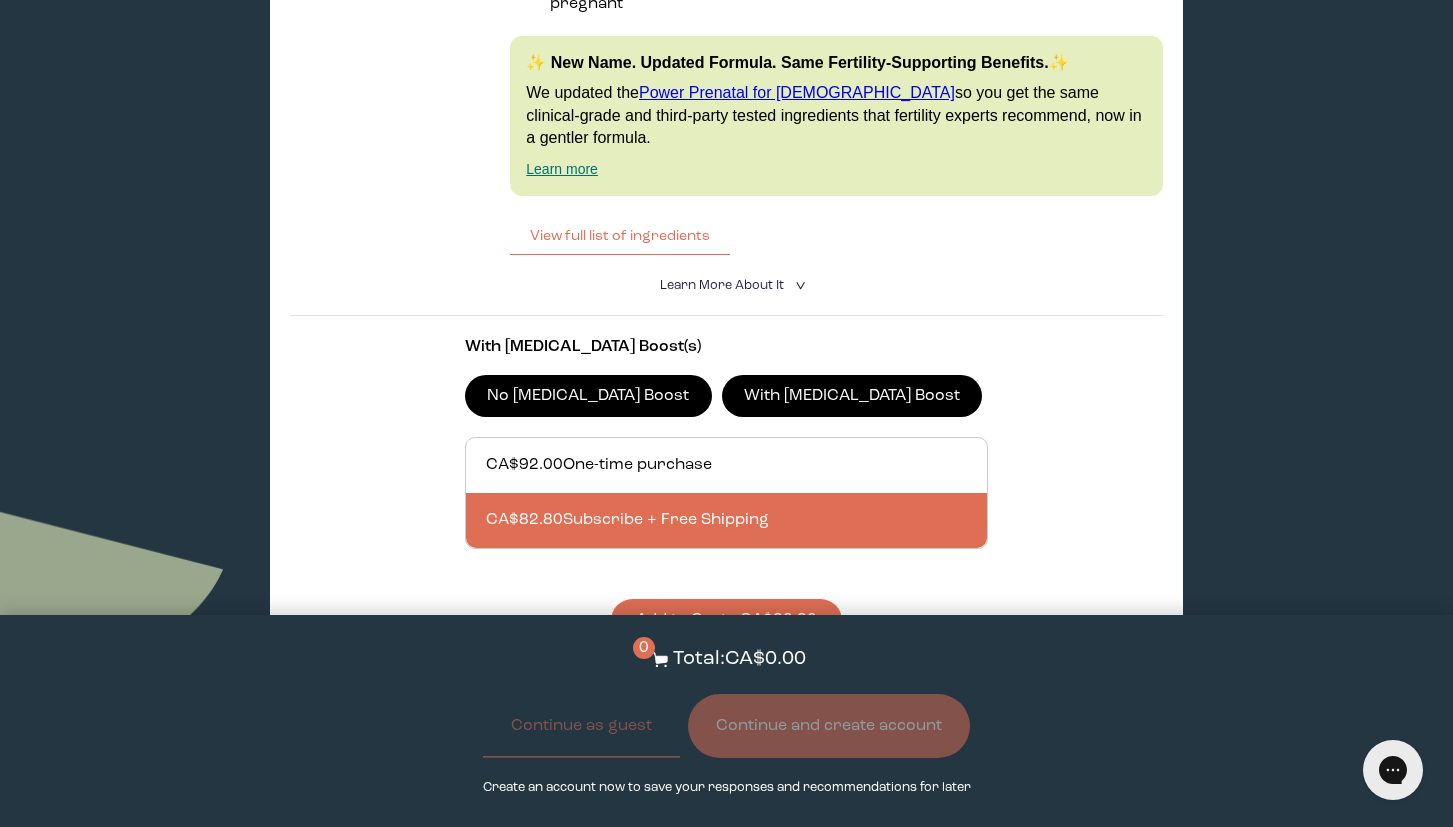
click at [717, 599] on button "Add to Cart - CA$82.80" at bounding box center [726, 620] width 231 height 43
